Goal: Browse casually

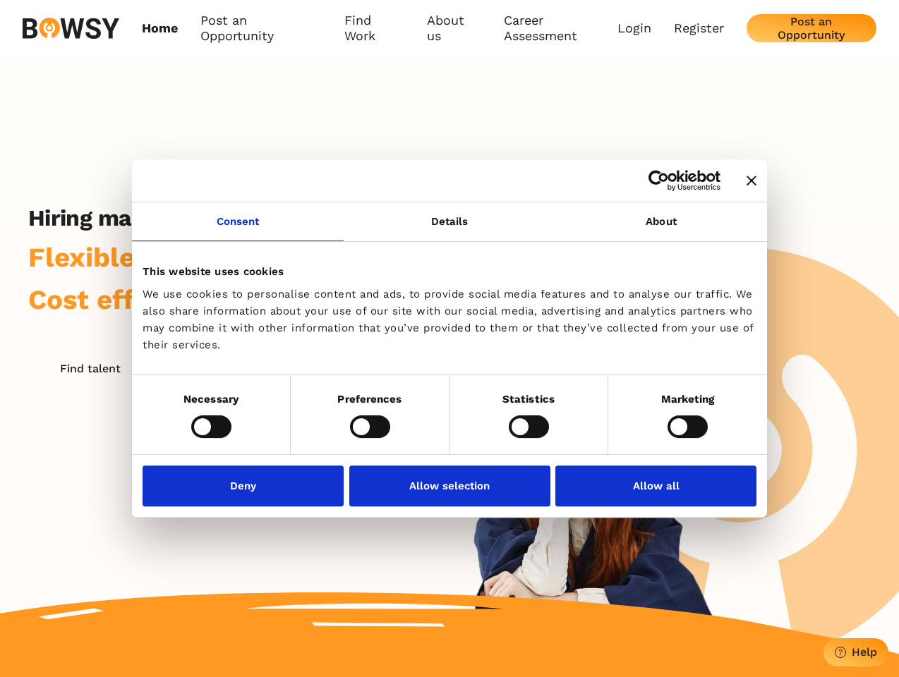
click at [746, 181] on icon "Close banner" at bounding box center [751, 181] width 10 height 10
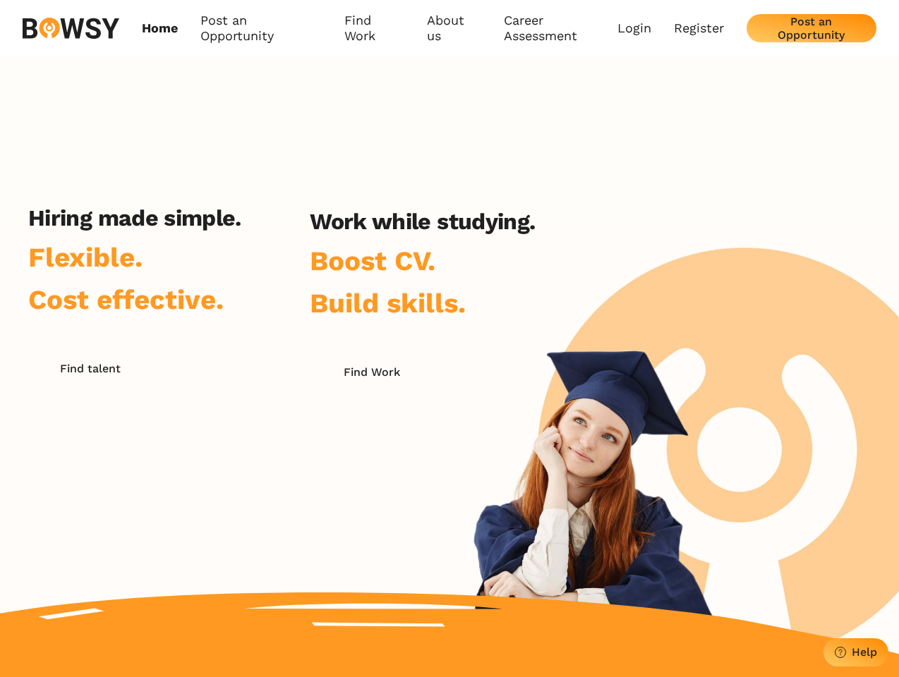
click at [238, 230] on link "Consent" at bounding box center [238, 221] width 212 height 39
click at [449, 230] on h2 "Work while studying." at bounding box center [422, 221] width 225 height 27
click at [661, 230] on div "Hiring made simple. Flexible. Cost effective. Find talent Work while studying. …" at bounding box center [449, 355] width 899 height 598
click at [211, 426] on div "Hiring made simple. Flexible. Cost effective. Find talent Work while studying. …" at bounding box center [281, 384] width 563 height 359
click at [370, 426] on div "Hiring made simple. Flexible. Cost effective. Find talent Work while studying. …" at bounding box center [281, 384] width 563 height 359
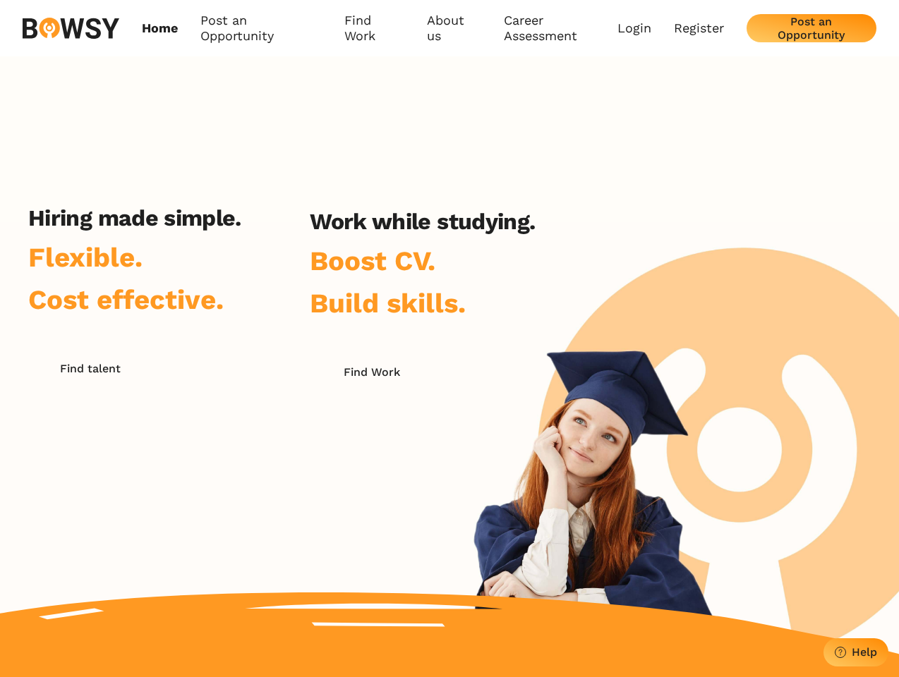
click at [528, 426] on div "Hiring made simple. Flexible. Cost effective. Find talent Work while studying. …" at bounding box center [281, 384] width 563 height 359
click at [687, 426] on div "Hiring made simple. Flexible. Cost effective. Find talent Work while studying. …" at bounding box center [449, 355] width 899 height 598
click at [247, 485] on div "Hiring made simple. Flexible. Cost effective. Find talent Work while studying. …" at bounding box center [281, 384] width 563 height 359
click at [449, 485] on div "Hiring made simple. Flexible. Cost effective. Find talent Work while studying. …" at bounding box center [281, 384] width 563 height 359
